Goal: Navigation & Orientation: Understand site structure

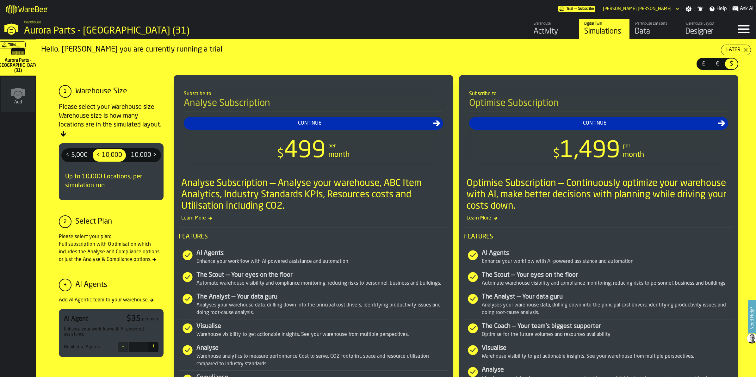
click at [639, 25] on div "Warehouse Datasets" at bounding box center [655, 24] width 40 height 4
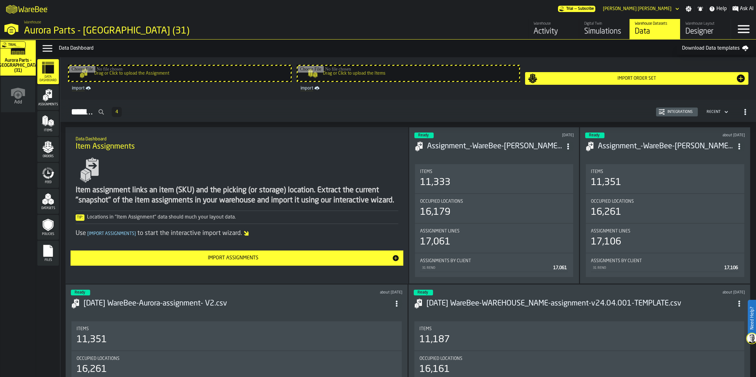
click at [545, 33] on div "Activity" at bounding box center [553, 32] width 40 height 10
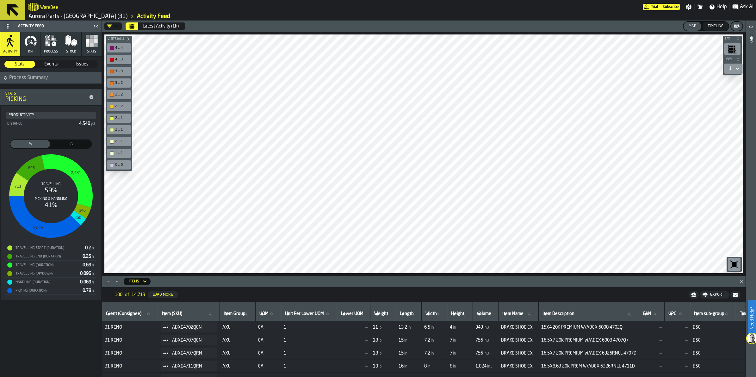
click at [91, 40] on rect "button" at bounding box center [92, 41] width 4 height 4
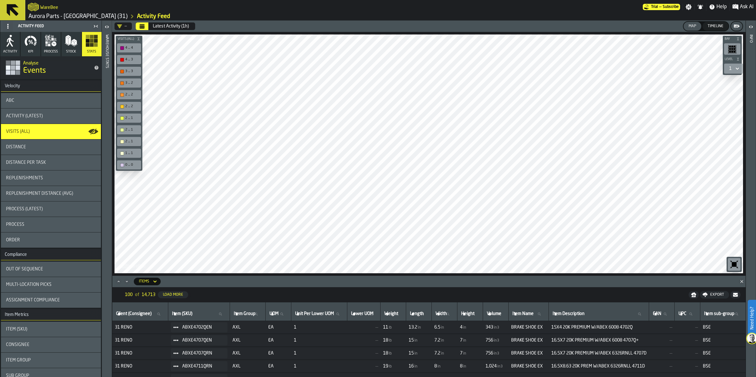
click at [70, 50] on span "Stock" at bounding box center [71, 52] width 10 height 4
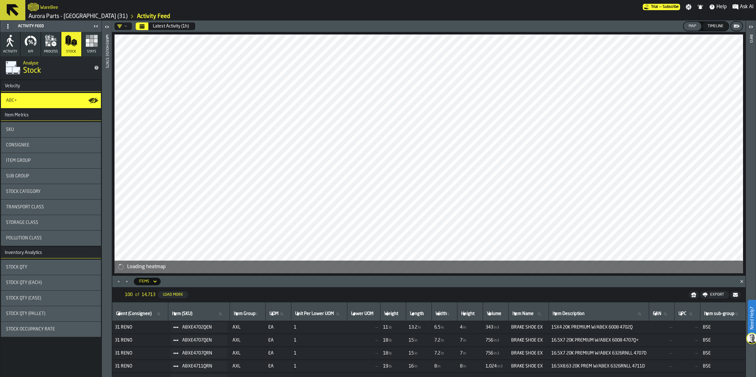
click at [16, 7] on icon at bounding box center [13, 10] width 12 height 12
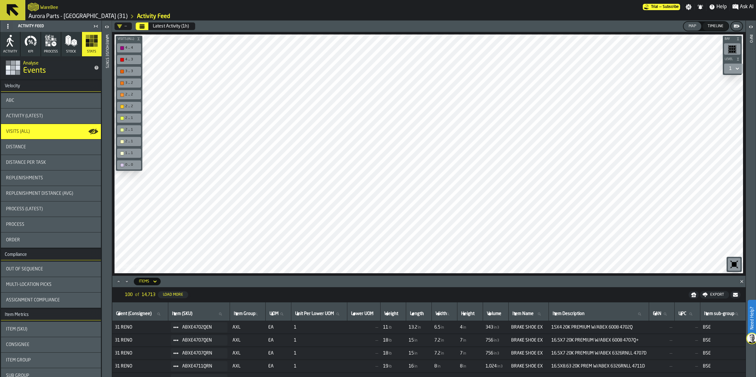
click at [28, 4] on icon "logo-header" at bounding box center [33, 7] width 11 height 9
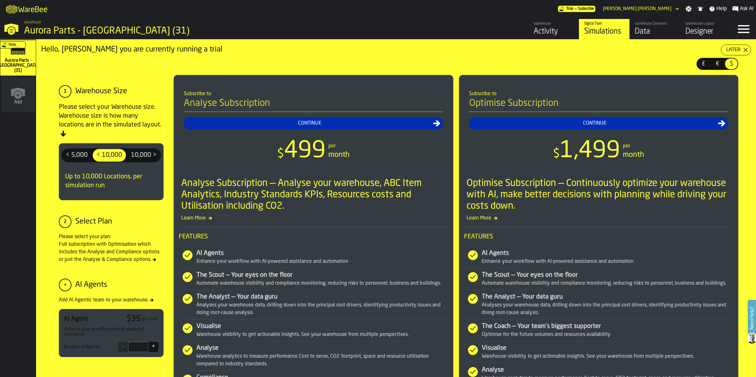
click at [653, 29] on div "Data" at bounding box center [655, 32] width 40 height 10
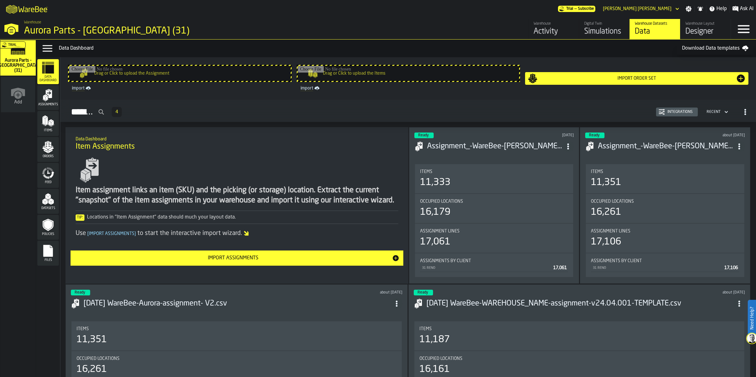
click at [600, 32] on div "Simulations" at bounding box center [604, 32] width 40 height 10
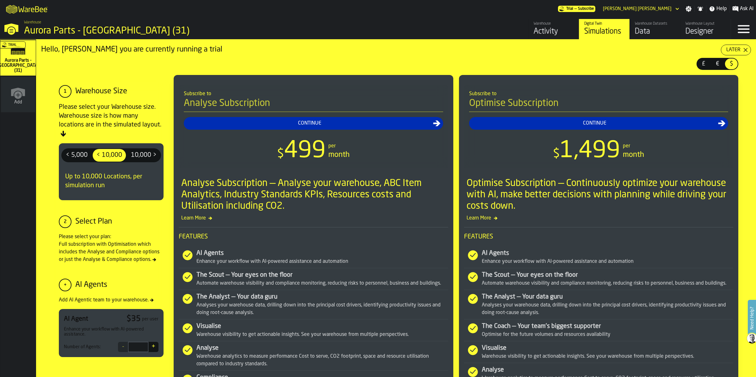
click at [686, 32] on div "Designer" at bounding box center [705, 32] width 40 height 10
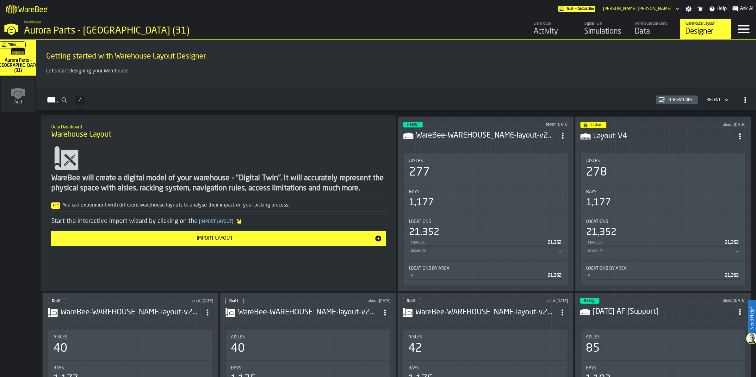
click at [553, 31] on div "Activity" at bounding box center [553, 32] width 40 height 10
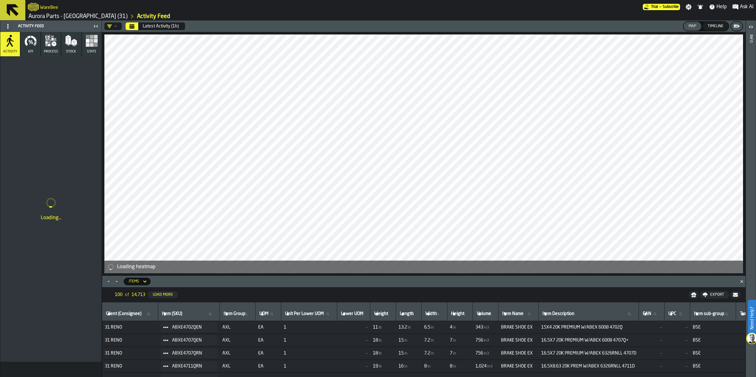
click at [47, 46] on icon "button" at bounding box center [47, 45] width 2 height 2
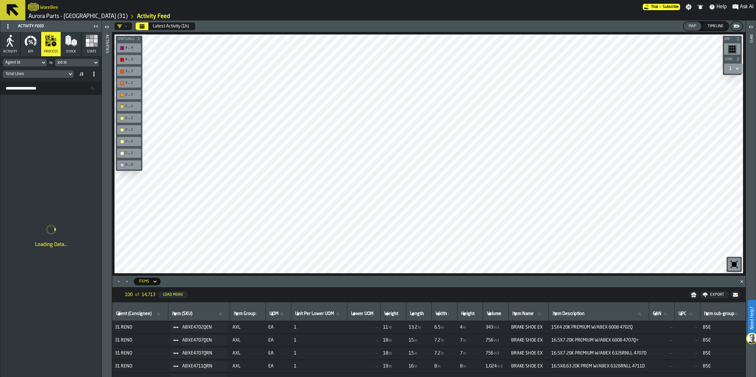
click at [18, 48] on button "Activity" at bounding box center [10, 44] width 20 height 24
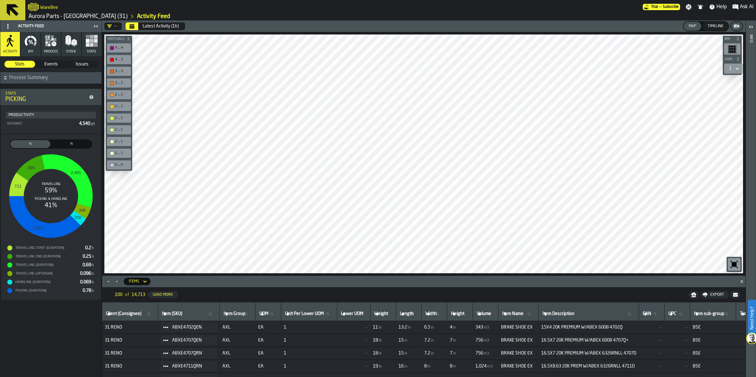
click at [92, 50] on span "Stats" at bounding box center [91, 52] width 9 height 4
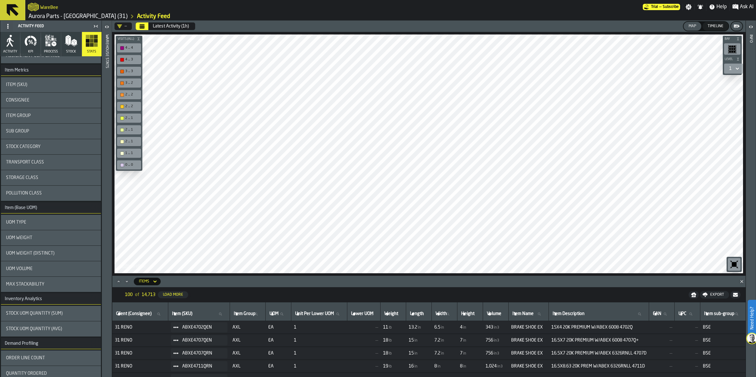
scroll to position [7, 0]
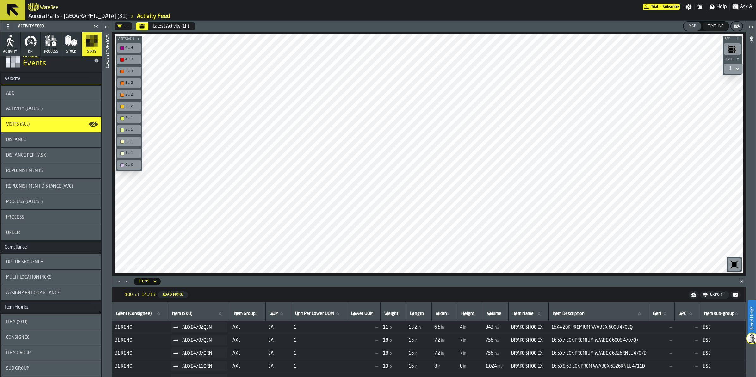
click at [72, 50] on span "Stock" at bounding box center [71, 52] width 10 height 4
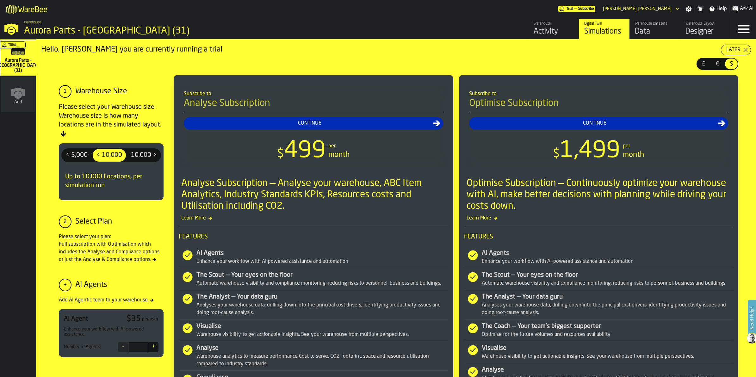
click at [646, 27] on div "Data" at bounding box center [655, 32] width 40 height 10
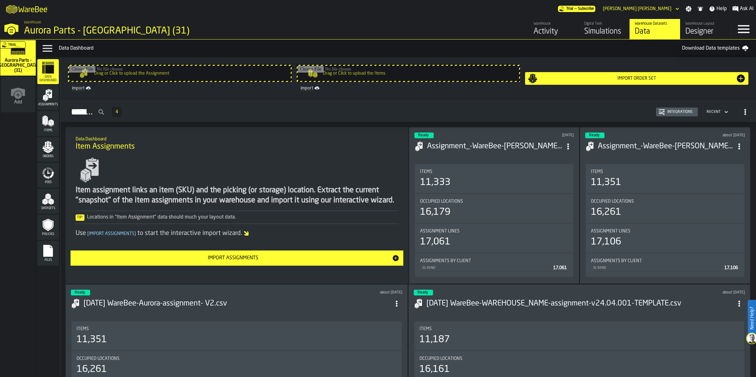
click at [48, 48] on icon "button-toggle-Data Menu" at bounding box center [47, 48] width 10 height 7
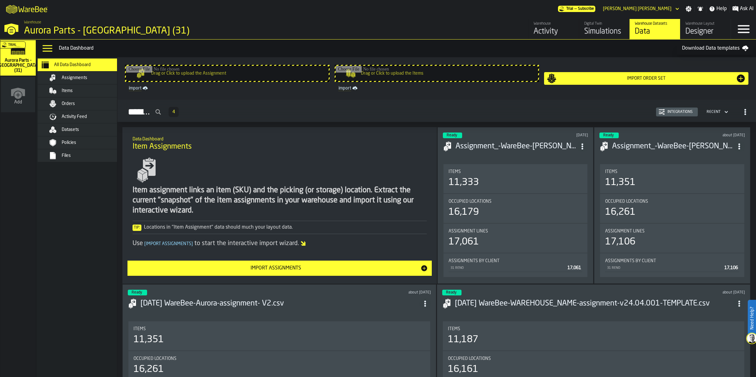
click at [48, 48] on icon "button-toggle-Data Menu" at bounding box center [47, 48] width 10 height 7
